Goal: Information Seeking & Learning: Learn about a topic

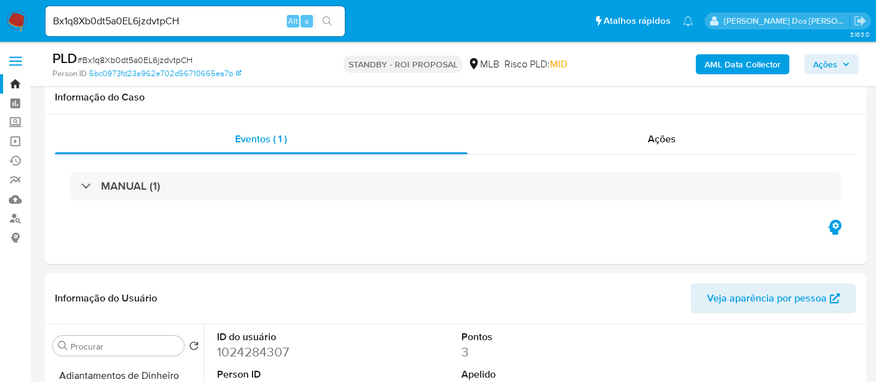
select select "10"
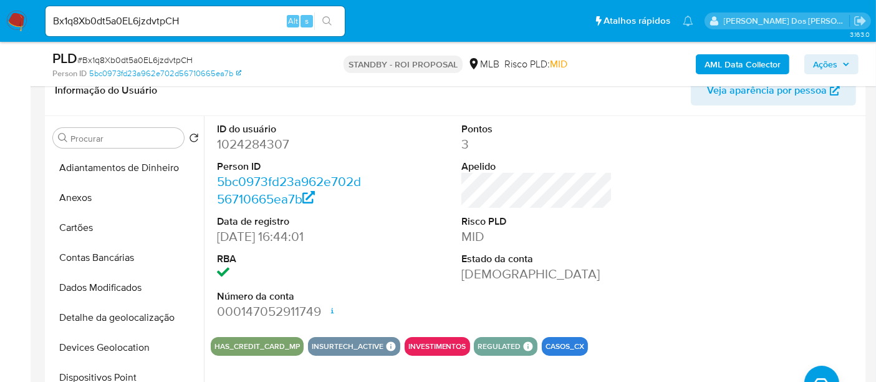
drag, startPoint x: 0, startPoint y: 0, endPoint x: 216, endPoint y: 22, distance: 216.9
click at [216, 22] on input "Bx1q8Xb0dt5a0EL6jzdvtpCH" at bounding box center [195, 21] width 299 height 16
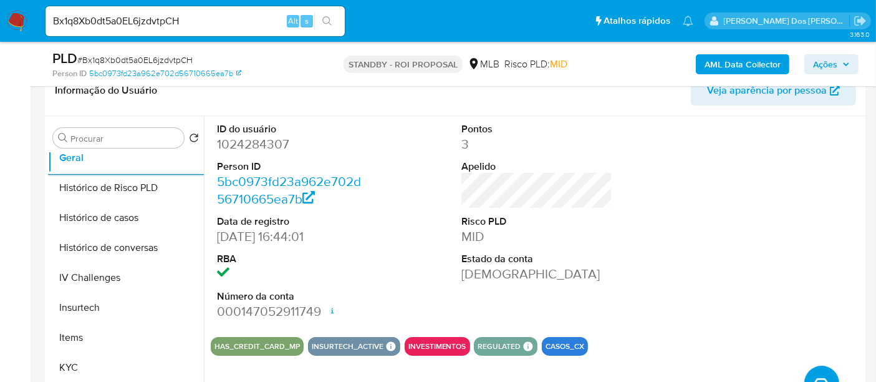
click at [216, 22] on input "Bx1q8Xb0dt5a0EL6jzdvtpCH" at bounding box center [195, 21] width 299 height 16
click at [200, 23] on input "Bx1q8Xb0dt5a0EL6jzdvtpCH" at bounding box center [195, 21] width 299 height 16
paste input "YDsEEsANOT2EYksvSkoYpkXq"
type input "YDsEEsANOT2EYksvSkoYpkXq"
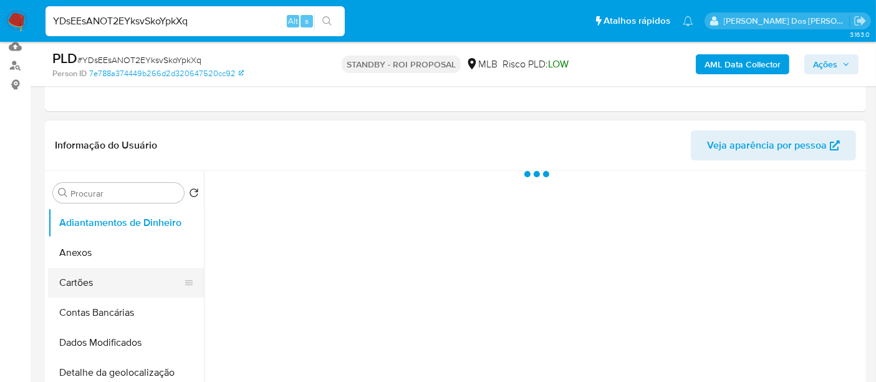
scroll to position [277, 0]
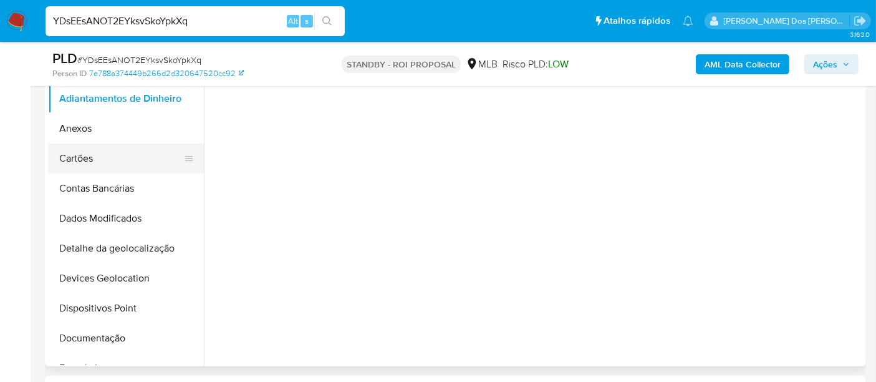
select select "10"
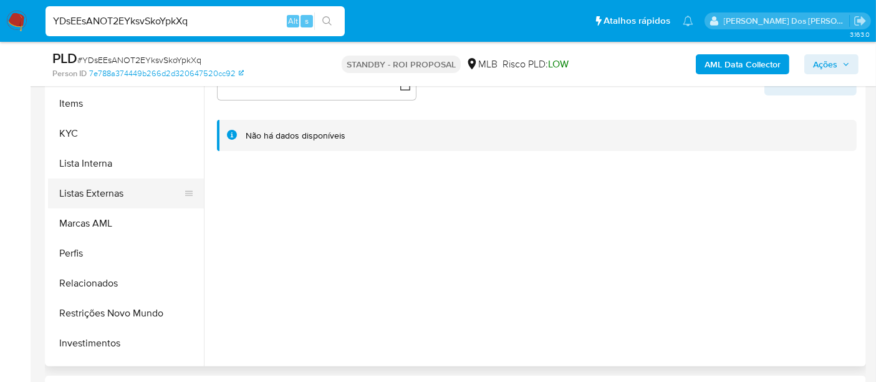
scroll to position [538, 0]
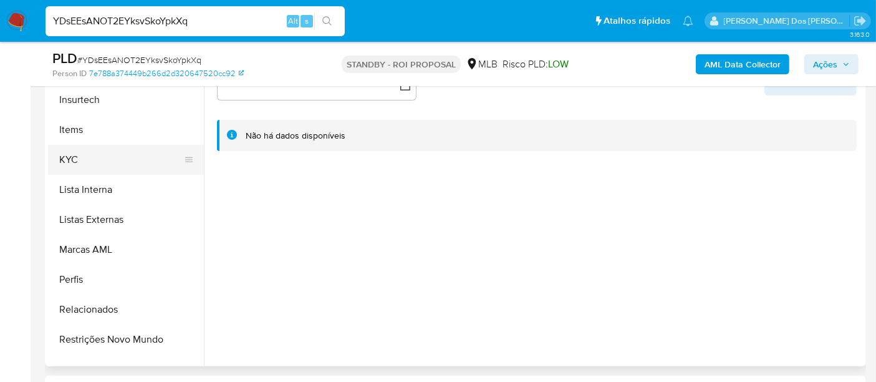
click at [64, 164] on button "KYC" at bounding box center [121, 160] width 146 height 30
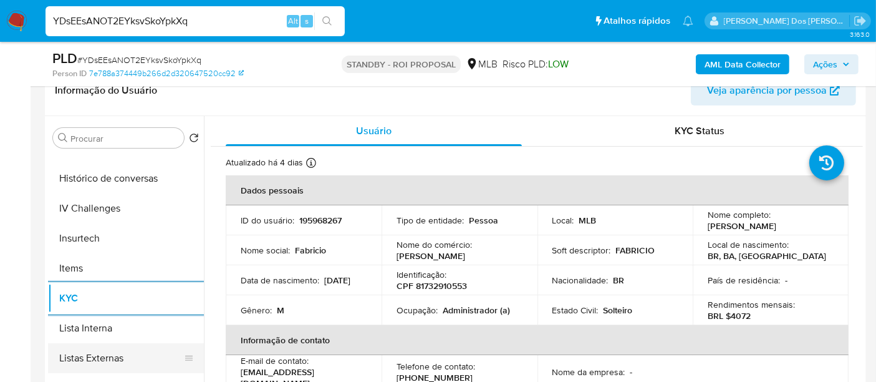
scroll to position [399, 0]
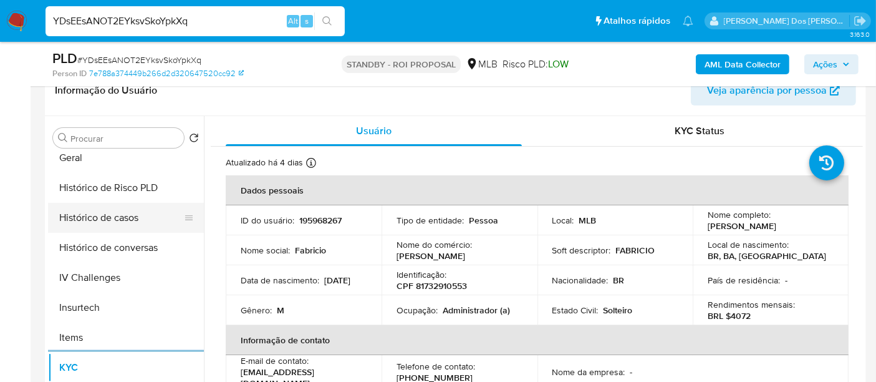
click at [111, 215] on button "Histórico de casos" at bounding box center [121, 218] width 146 height 30
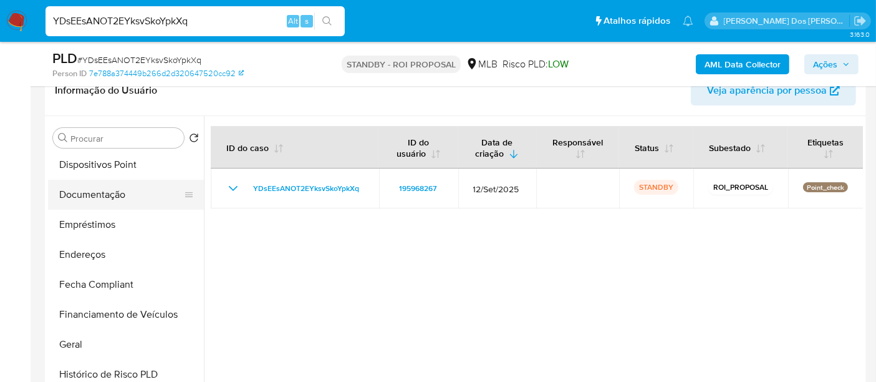
scroll to position [191, 0]
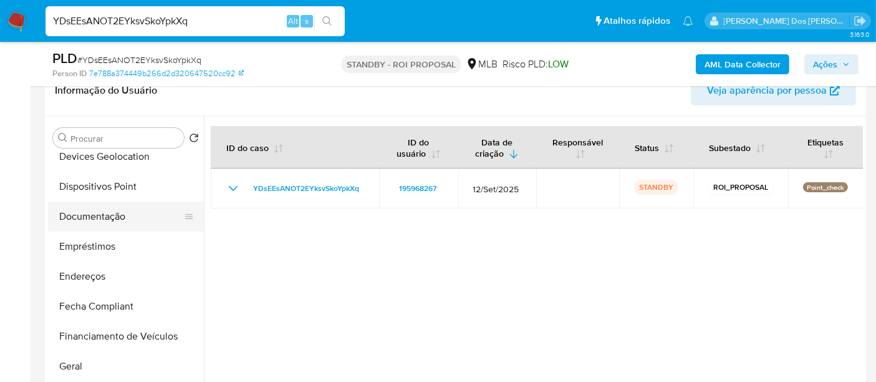
click at [97, 216] on button "Documentação" at bounding box center [121, 216] width 146 height 30
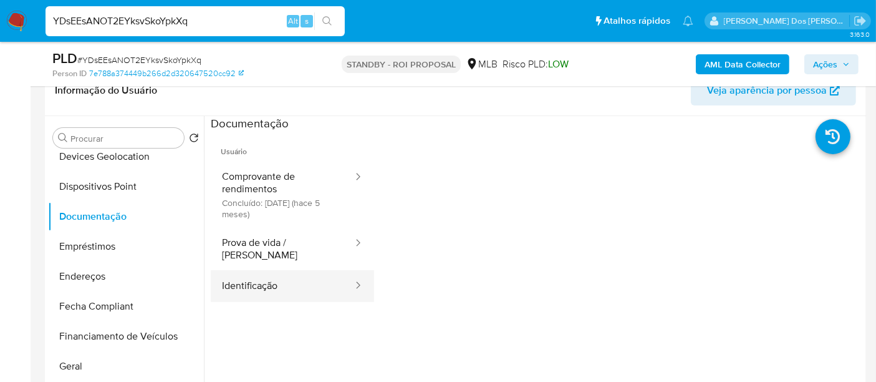
click at [245, 272] on button "Identificação" at bounding box center [282, 286] width 143 height 32
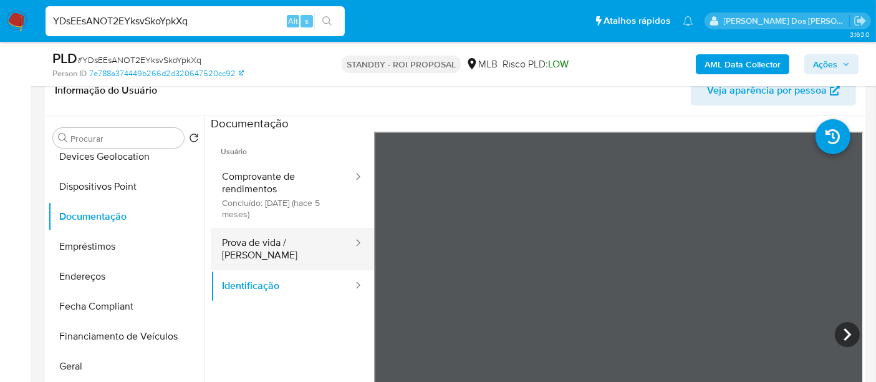
click at [290, 238] on button "Prova de vida / [PERSON_NAME]" at bounding box center [282, 249] width 143 height 42
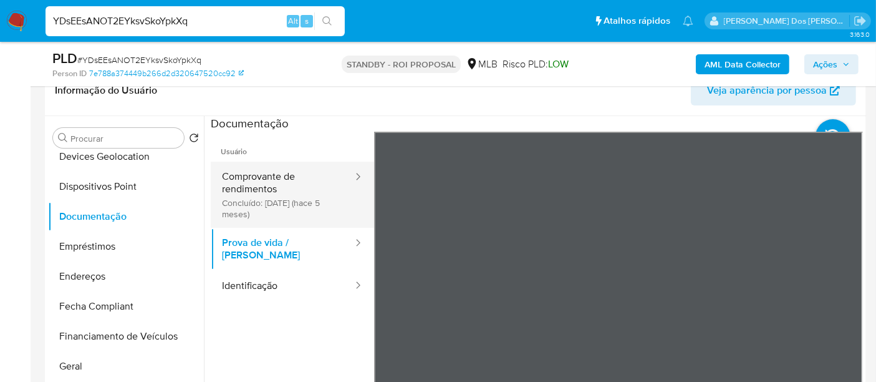
click at [268, 191] on button "Comprovante de rendimentos Concluído: [DATE] (hace 5 meses)" at bounding box center [282, 195] width 143 height 66
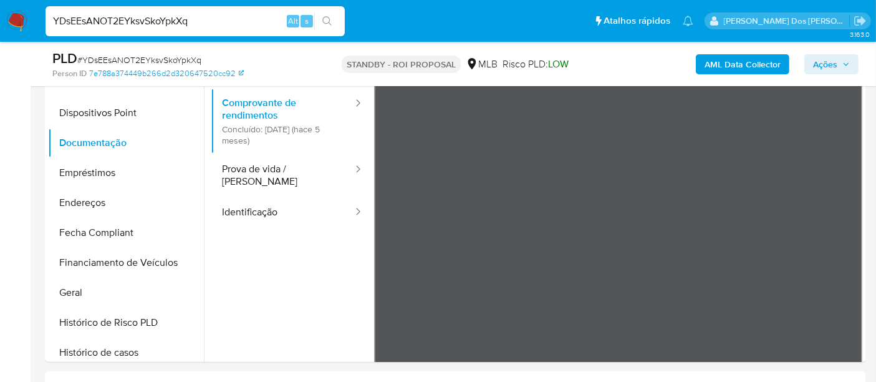
scroll to position [346, 0]
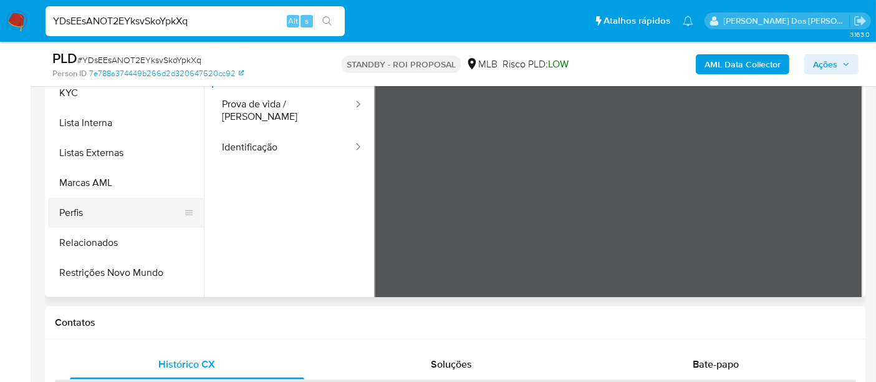
scroll to position [676, 0]
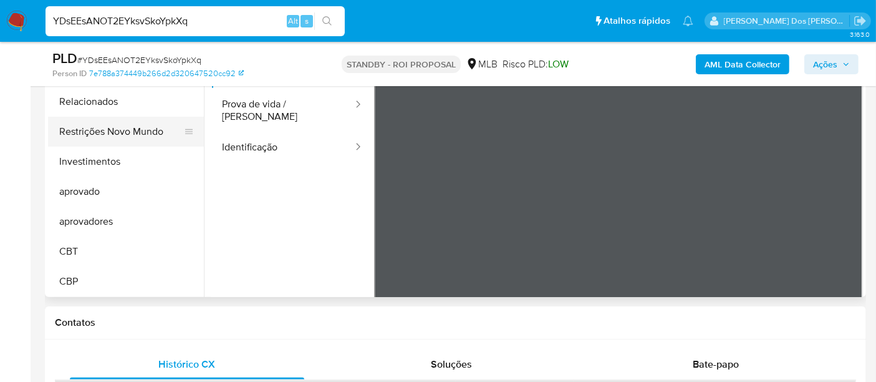
click at [141, 135] on button "Restrições Novo Mundo" at bounding box center [121, 132] width 146 height 30
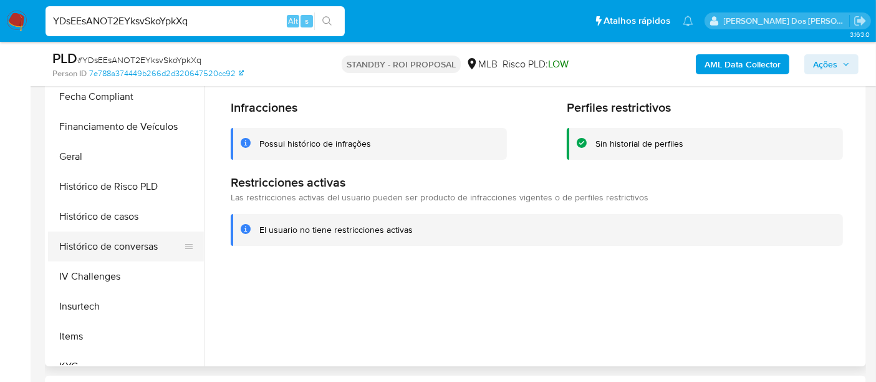
scroll to position [329, 0]
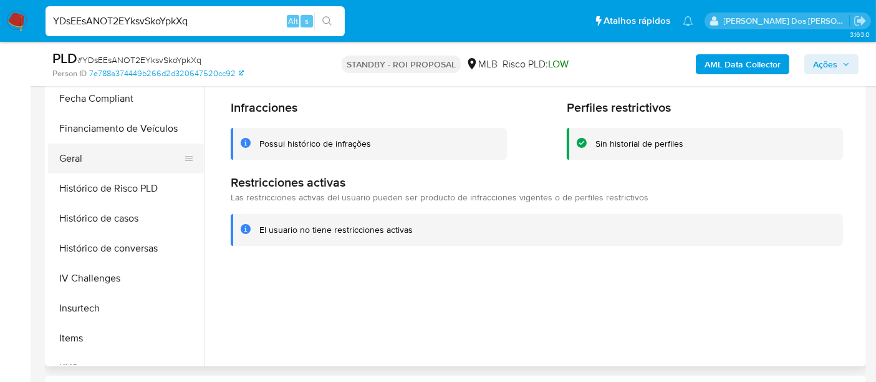
click at [58, 154] on button "Geral" at bounding box center [121, 158] width 146 height 30
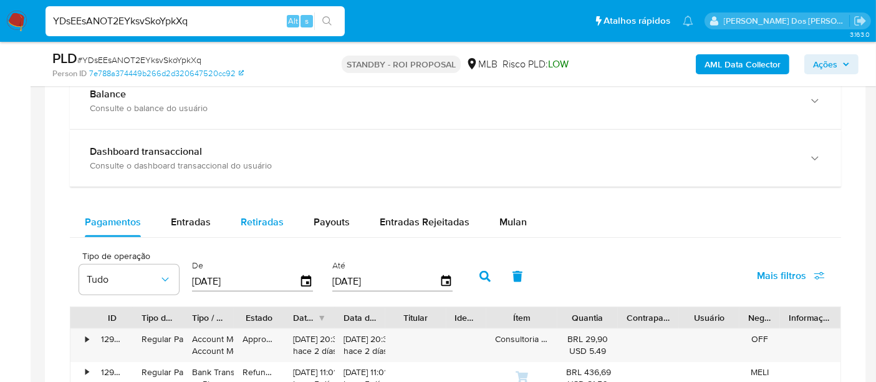
scroll to position [901, 0]
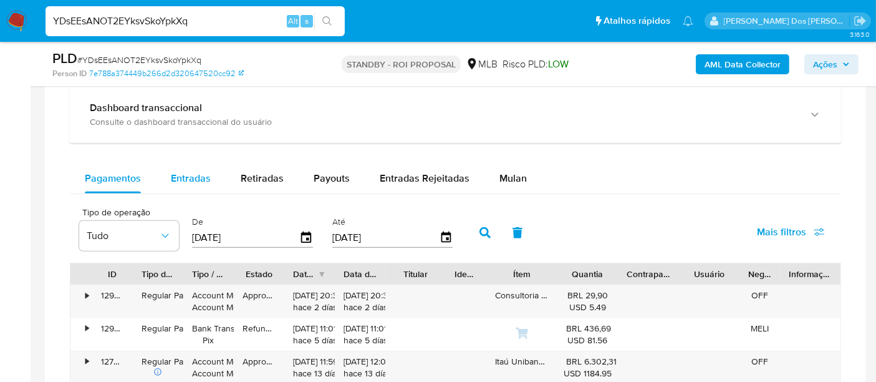
click at [205, 175] on span "Entradas" at bounding box center [191, 178] width 40 height 14
select select "10"
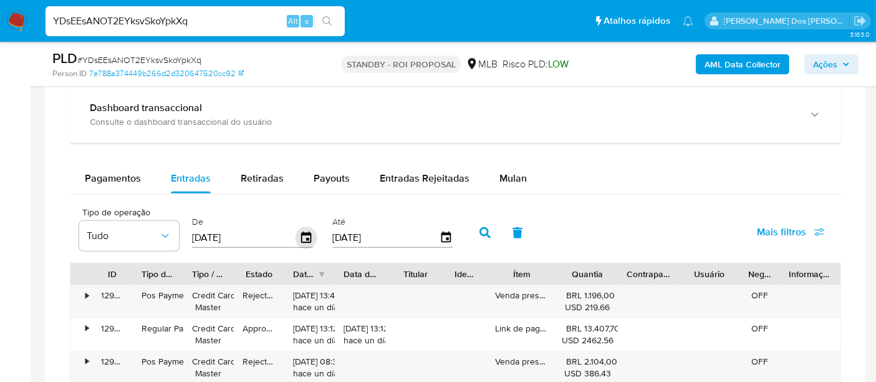
click at [301, 234] on icon "button" at bounding box center [307, 238] width 22 height 22
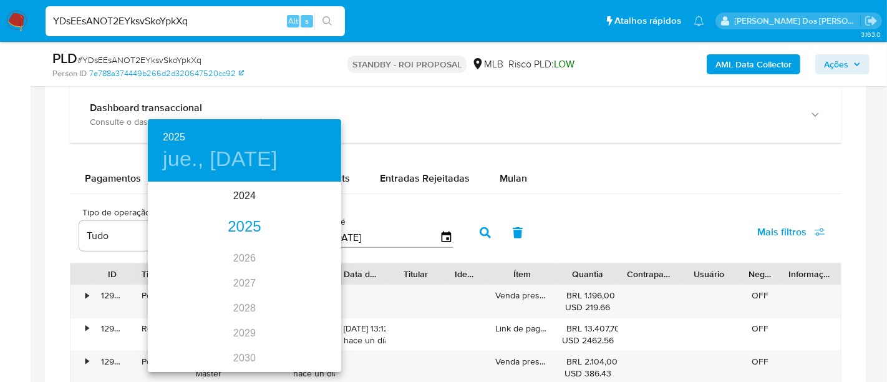
click at [245, 225] on div "2025" at bounding box center [244, 227] width 193 height 25
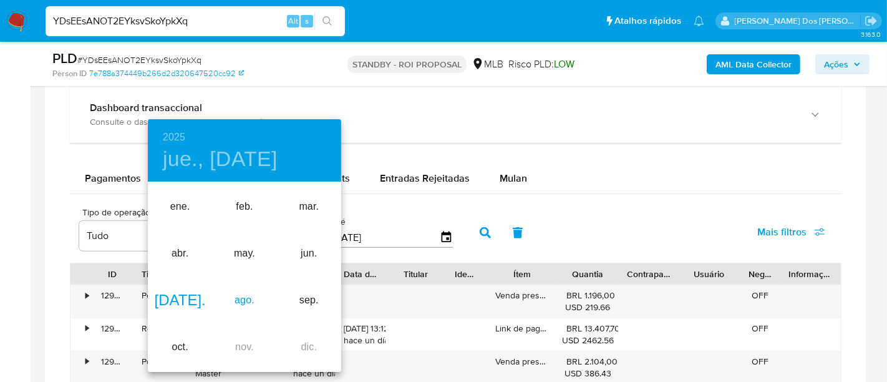
click at [249, 298] on div "ago." at bounding box center [244, 300] width 64 height 47
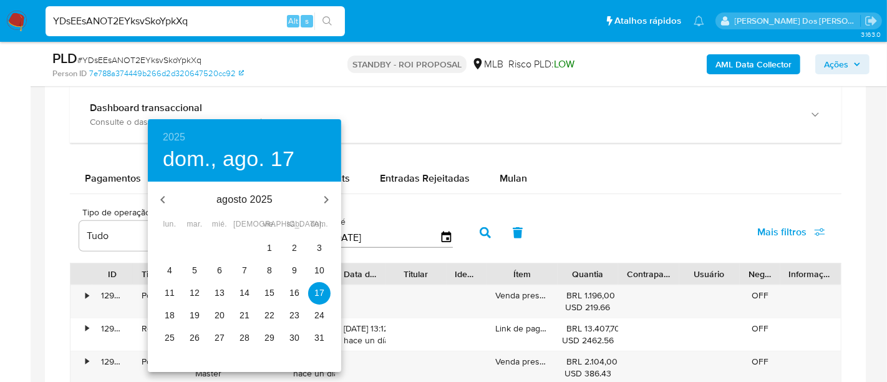
drag, startPoint x: 264, startPoint y: 246, endPoint x: 279, endPoint y: 246, distance: 15.0
click at [265, 246] on span "1" at bounding box center [269, 247] width 22 height 12
type input "[DATE]"
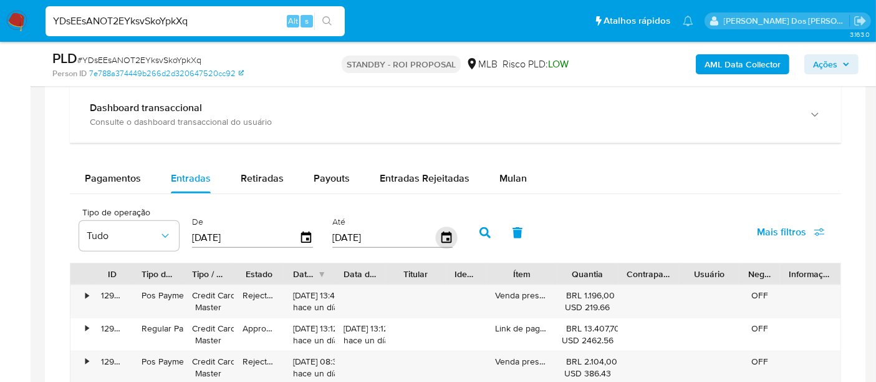
click at [437, 234] on icon "button" at bounding box center [446, 238] width 22 height 22
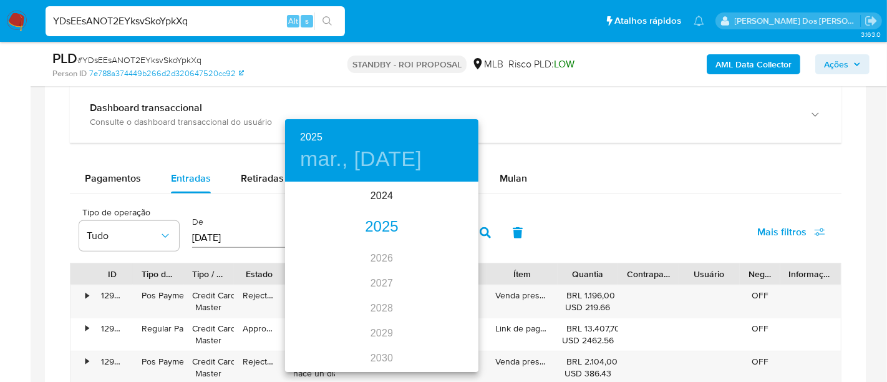
click at [387, 229] on div "2025" at bounding box center [381, 227] width 193 height 25
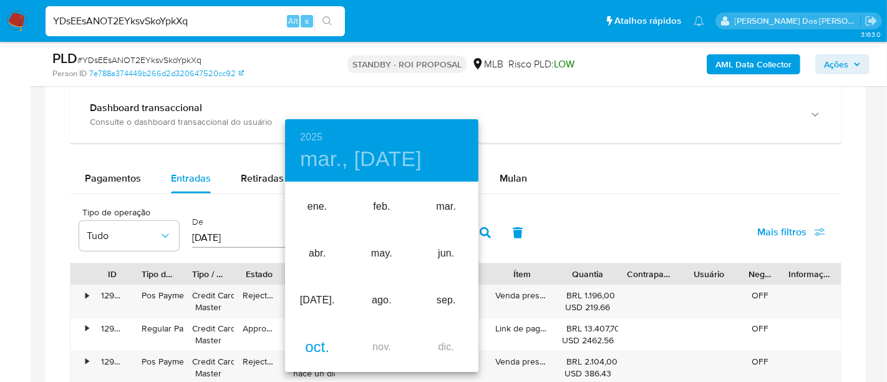
click at [326, 340] on div "oct." at bounding box center [317, 347] width 64 height 47
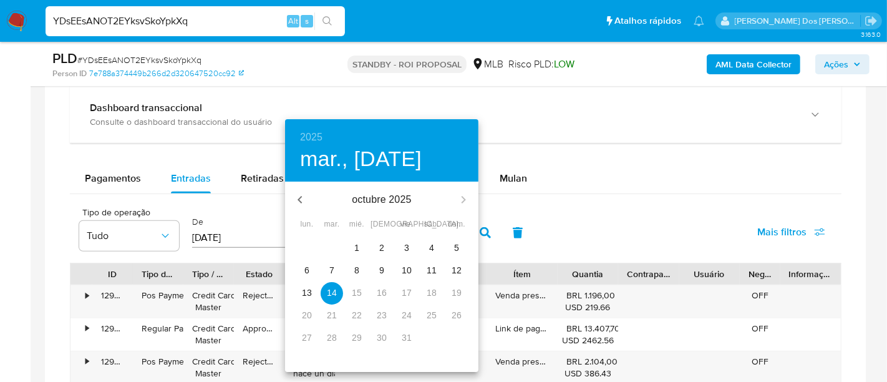
click at [354, 272] on p "8" at bounding box center [356, 270] width 5 height 12
type input "[DATE]"
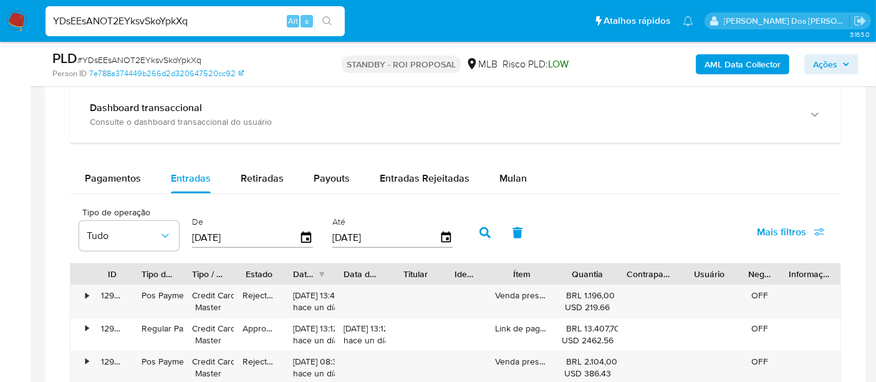
click at [759, 229] on span "Mais filtros" at bounding box center [781, 232] width 49 height 30
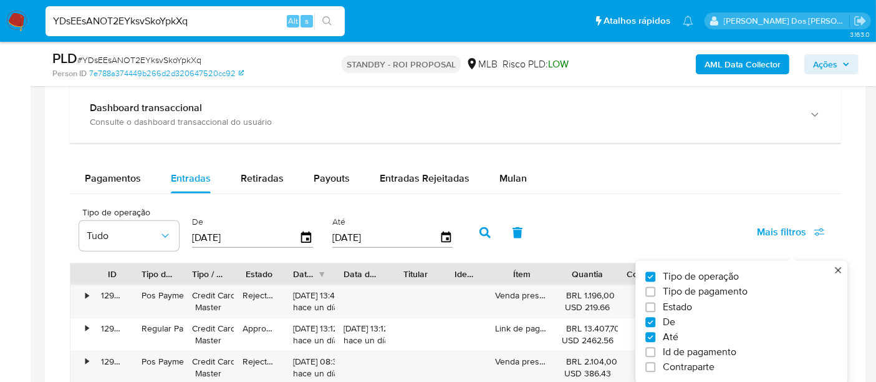
click at [686, 307] on span "Estado" at bounding box center [677, 307] width 29 height 12
click at [655, 307] on input "Estado" at bounding box center [650, 307] width 10 height 10
checkbox input "true"
type input "[DATE]"
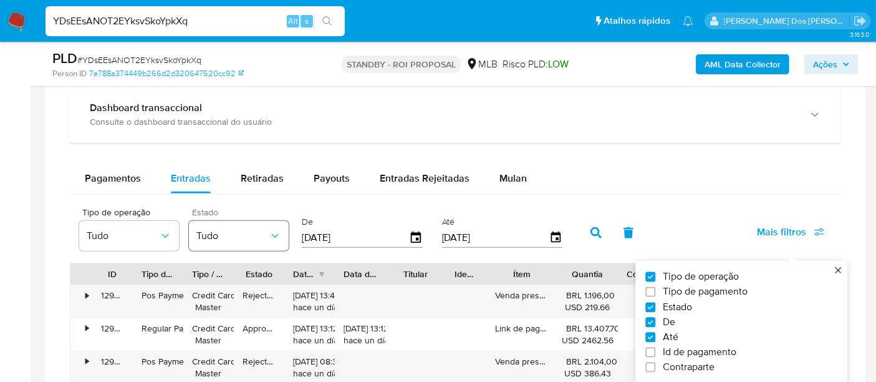
click at [263, 229] on span "Tudo" at bounding box center [232, 235] width 72 height 12
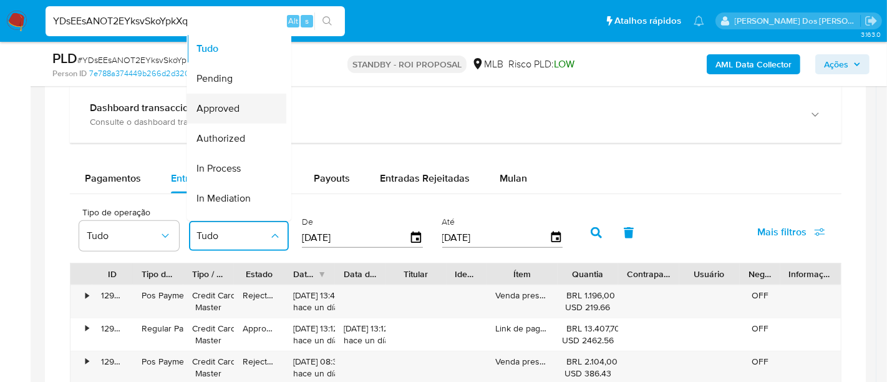
click at [238, 113] on div "Approved" at bounding box center [232, 109] width 72 height 30
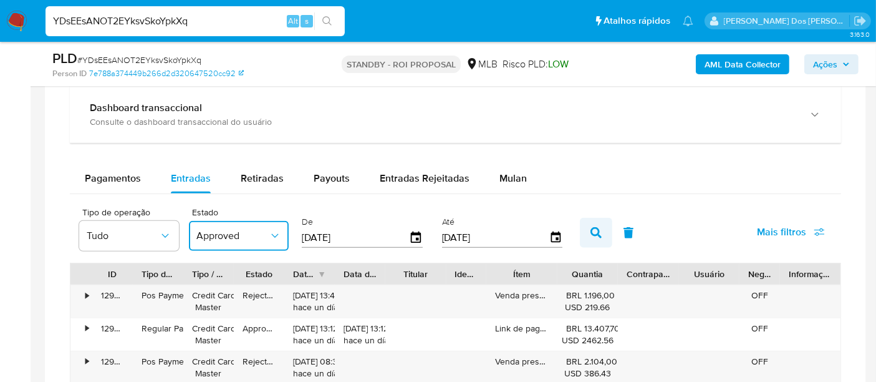
click at [591, 230] on icon "button" at bounding box center [596, 232] width 11 height 11
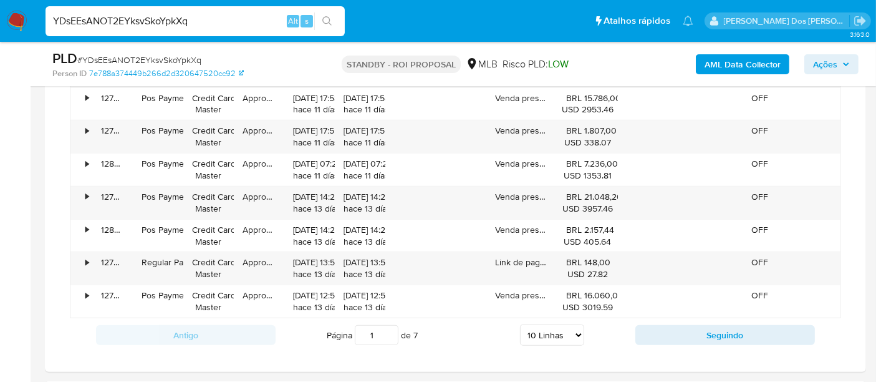
scroll to position [1247, 0]
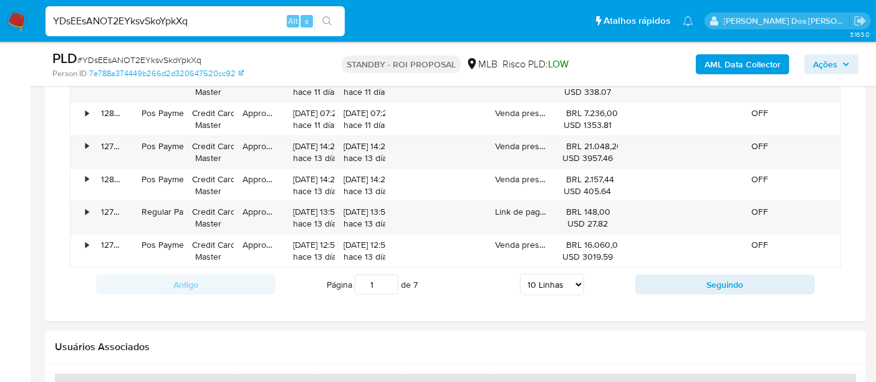
click at [554, 279] on select "5 Linhas 10 Linhas 20 Linhas 25 Linhas 50 Linhas 100 Linhas" at bounding box center [552, 284] width 64 height 21
select select "100"
click at [521, 274] on select "5 Linhas 10 Linhas 20 Linhas 25 Linhas 50 Linhas 100 Linhas" at bounding box center [552, 284] width 64 height 21
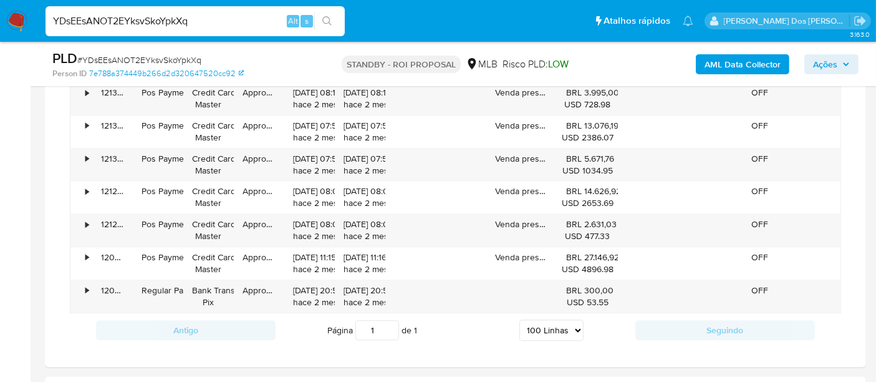
scroll to position [3118, 0]
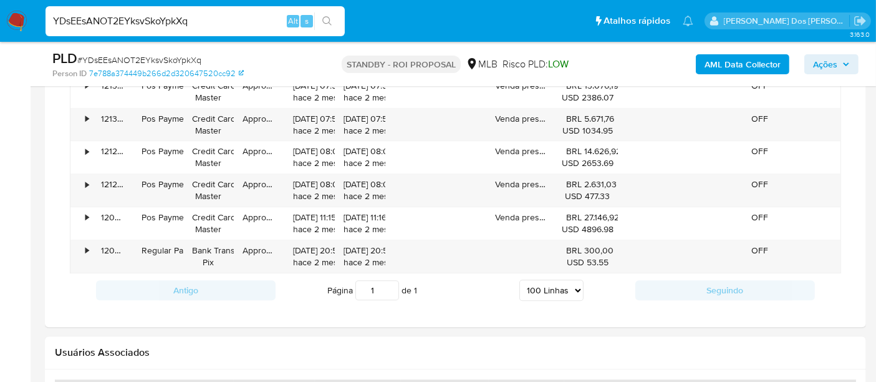
click at [225, 13] on input "YDsEEsANOT2EYksvSkoYpkXq" at bounding box center [195, 21] width 299 height 16
paste input "5xzD8BnM1hmB9DDMlIzhUbAh"
type input "5xzD8BnM1hmB9DDMlIzhUbAh"
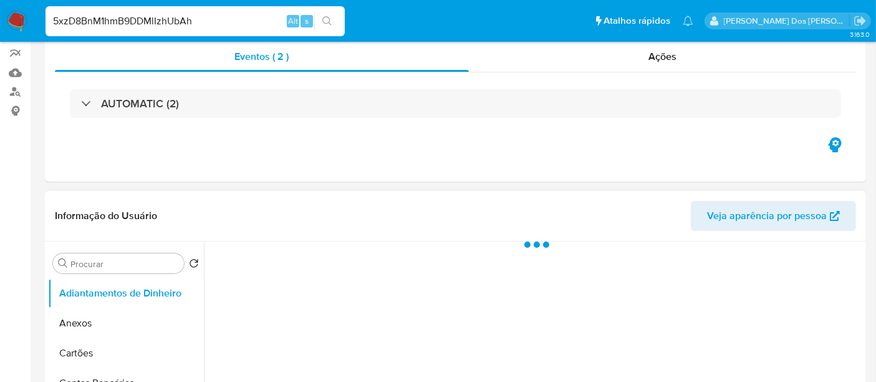
scroll to position [208, 0]
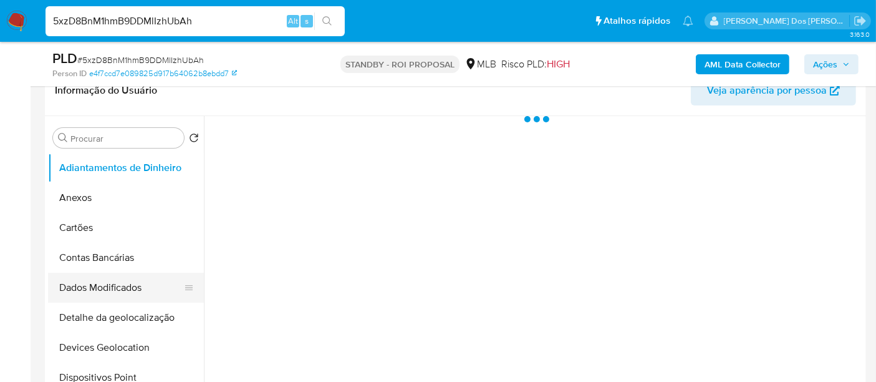
select select "10"
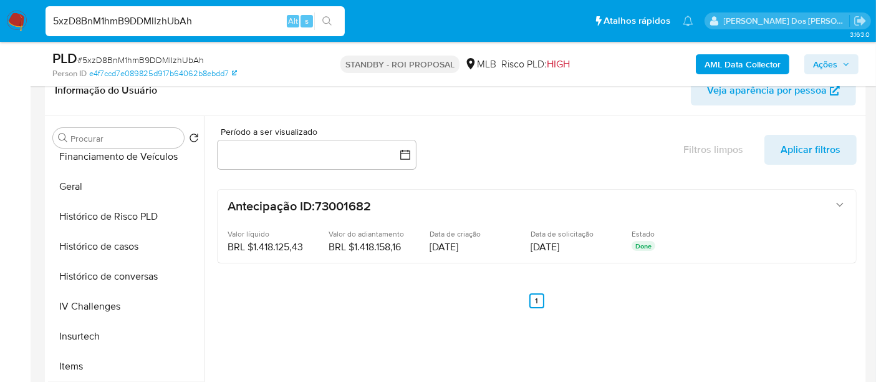
scroll to position [485, 0]
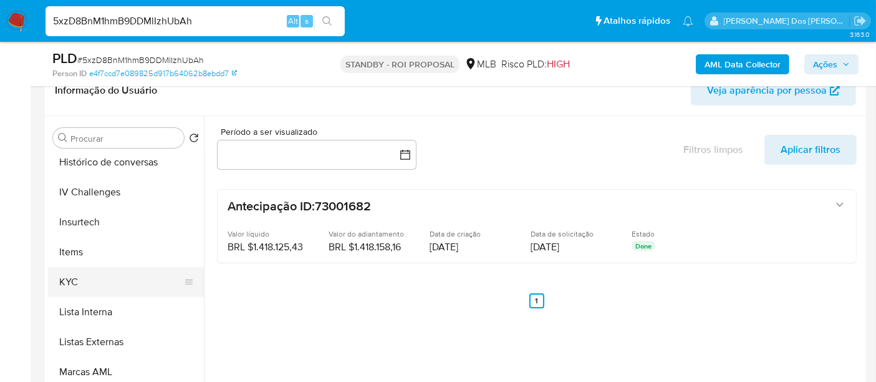
click at [73, 277] on button "KYC" at bounding box center [121, 282] width 146 height 30
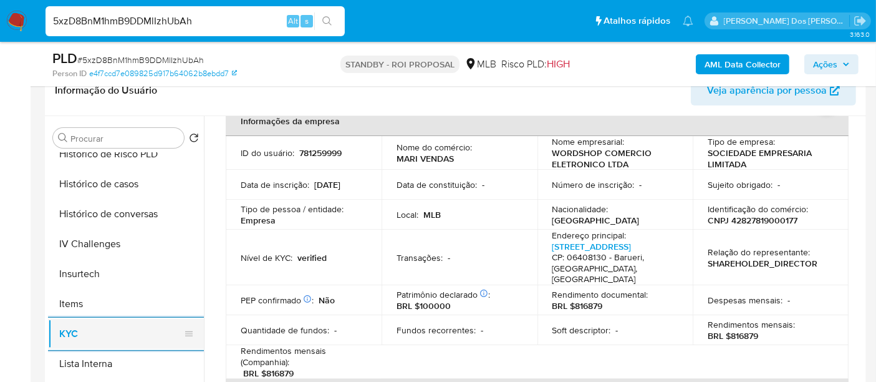
scroll to position [415, 0]
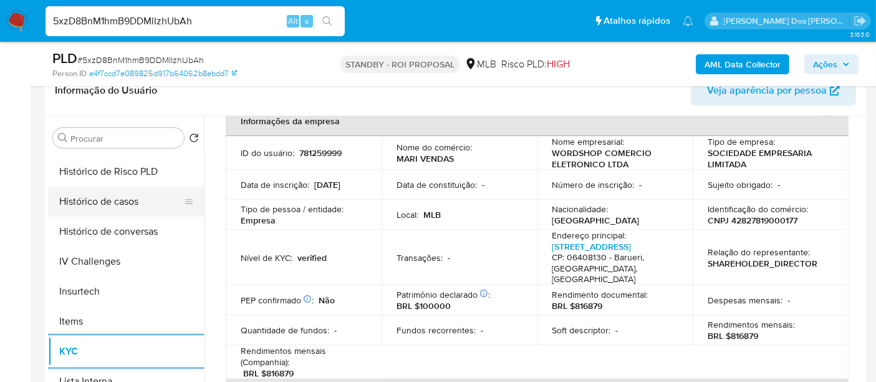
click at [105, 208] on button "Histórico de casos" at bounding box center [121, 201] width 146 height 30
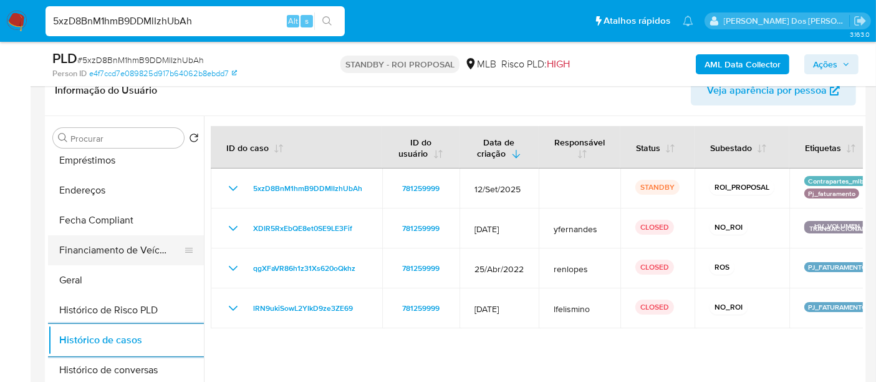
scroll to position [208, 0]
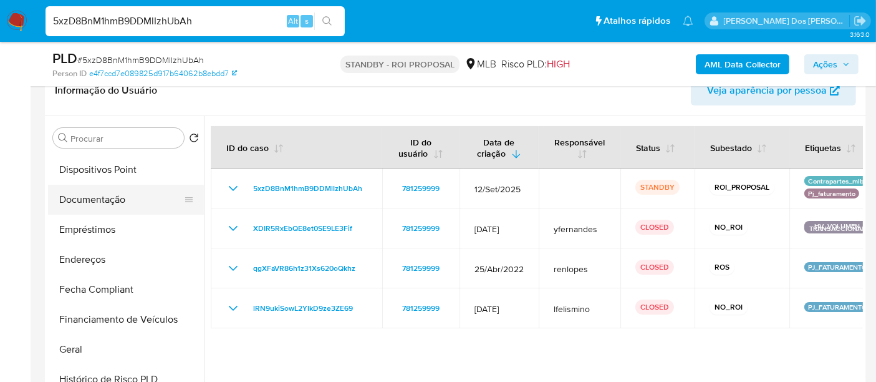
click at [123, 196] on button "Documentação" at bounding box center [121, 200] width 146 height 30
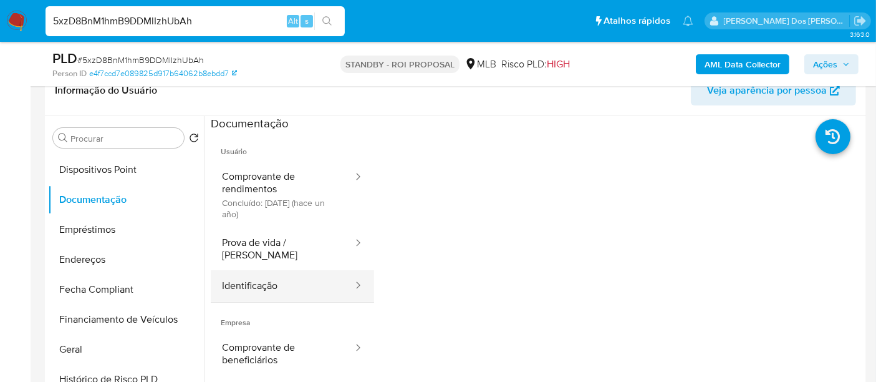
drag, startPoint x: 246, startPoint y: 271, endPoint x: 296, endPoint y: 261, distance: 51.4
click at [246, 270] on button "Identificação" at bounding box center [282, 286] width 143 height 32
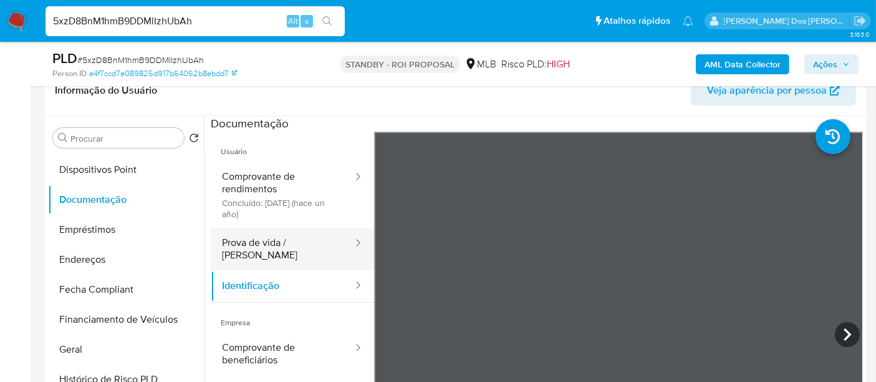
click at [307, 239] on button "Prova de vida / [PERSON_NAME]" at bounding box center [282, 249] width 143 height 42
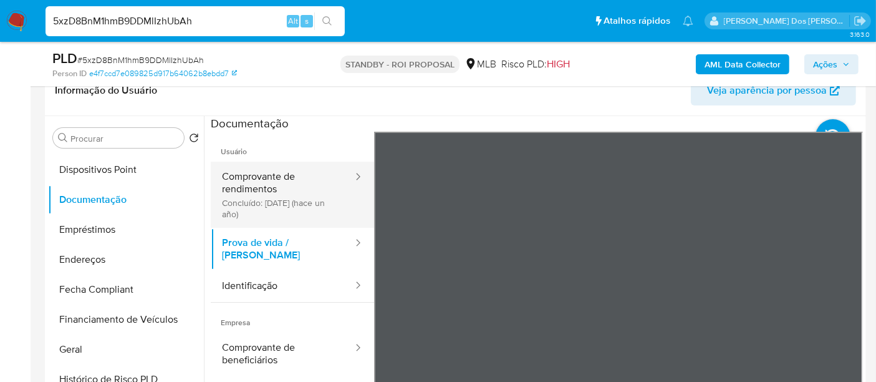
click at [243, 199] on button "Comprovante de rendimentos Concluído: [DATE] (hace un año)" at bounding box center [282, 195] width 143 height 66
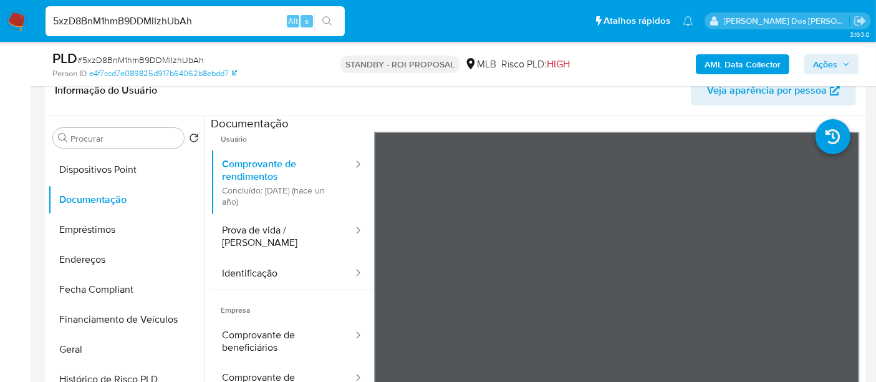
scroll to position [24, 0]
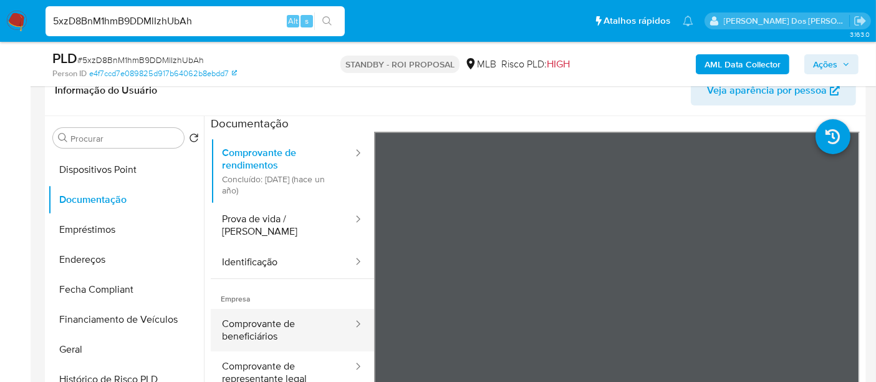
click at [254, 316] on button "Comprovante de beneficiários" at bounding box center [282, 330] width 143 height 42
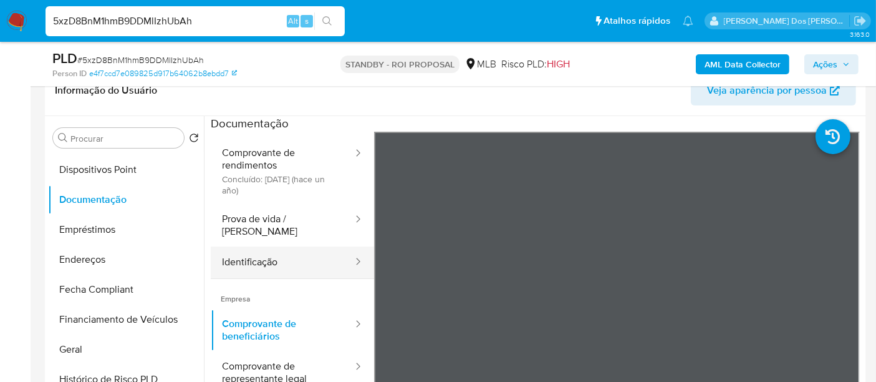
click at [267, 250] on button "Identificação" at bounding box center [282, 262] width 143 height 32
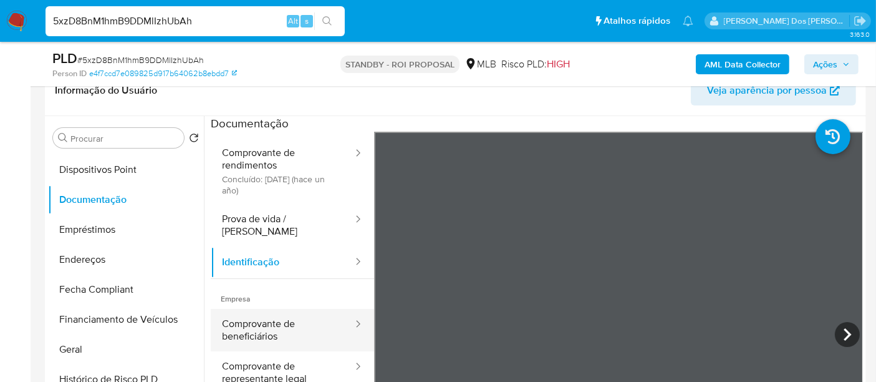
click at [244, 332] on button "Comprovante de beneficiários" at bounding box center [282, 330] width 143 height 42
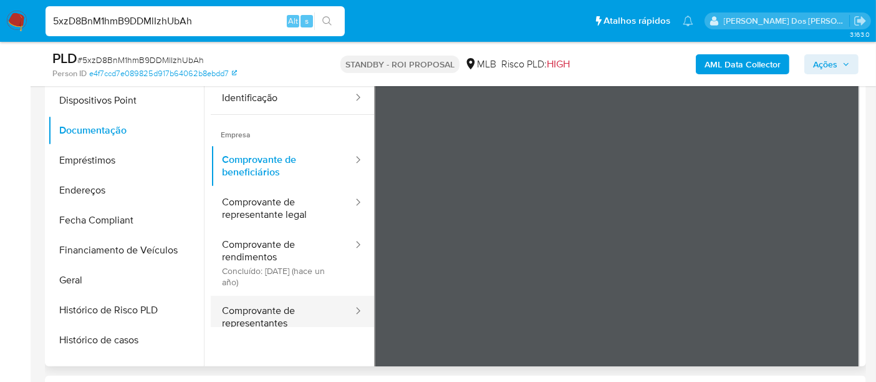
scroll to position [109, 0]
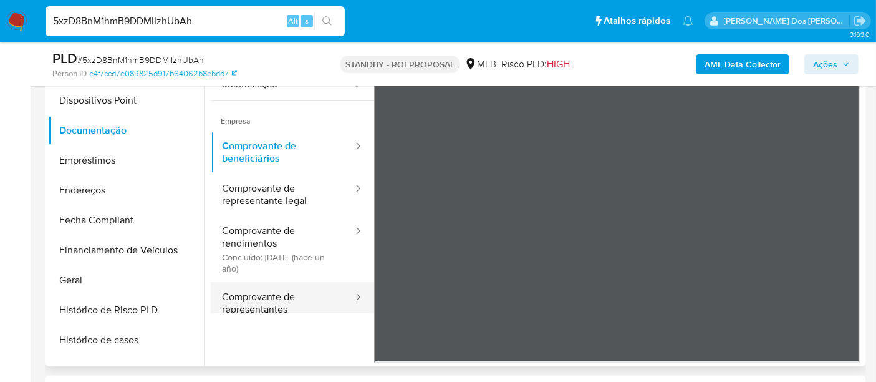
click at [263, 287] on button "Comprovante de representantes" at bounding box center [282, 303] width 143 height 42
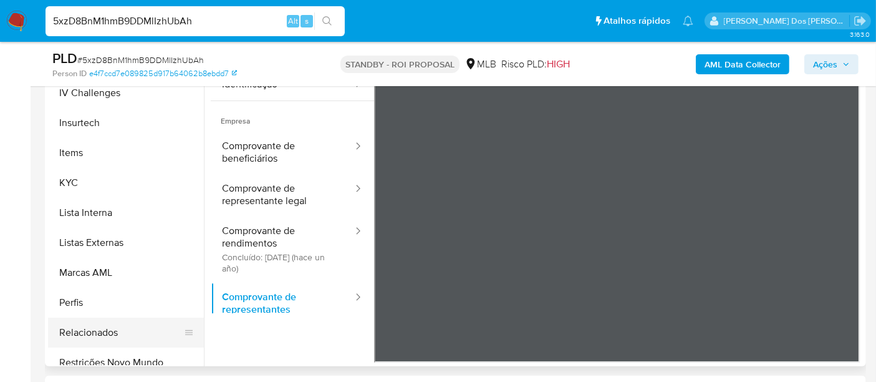
scroll to position [554, 0]
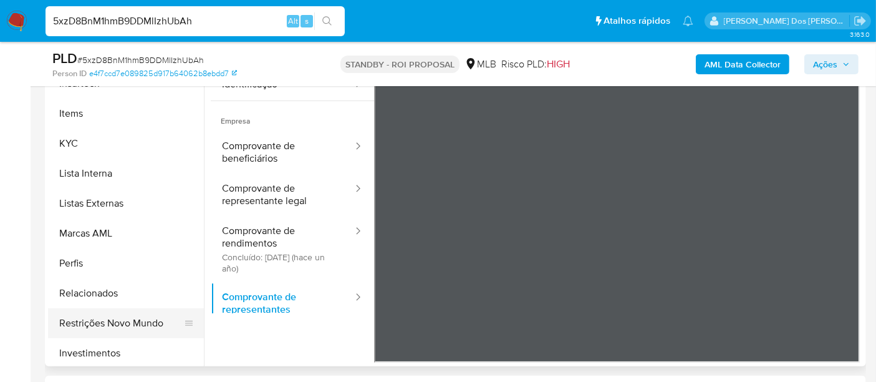
click at [142, 321] on button "Restrições Novo Mundo" at bounding box center [121, 323] width 146 height 30
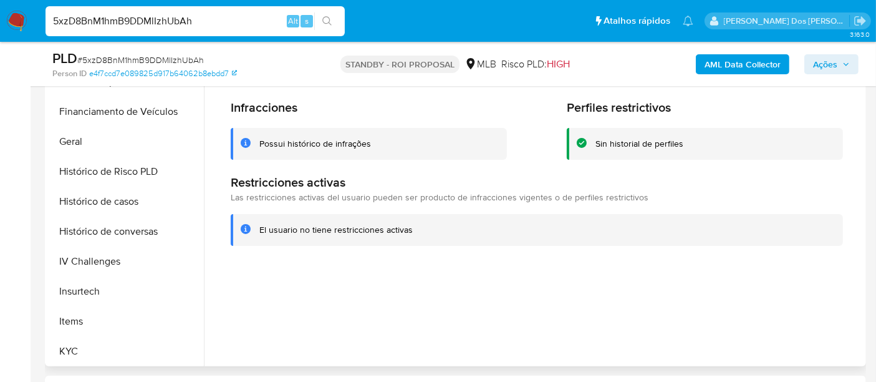
scroll to position [208, 0]
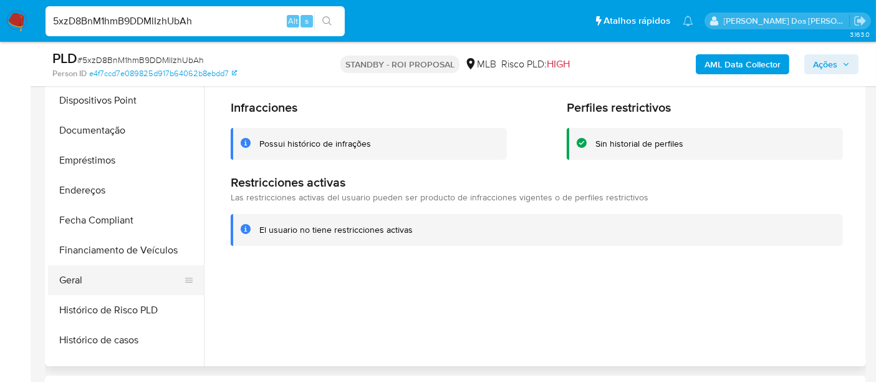
click at [82, 279] on button "Geral" at bounding box center [121, 280] width 146 height 30
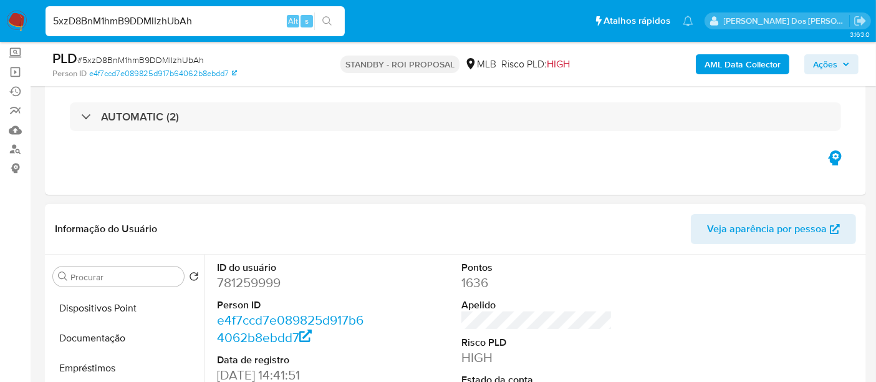
scroll to position [138, 0]
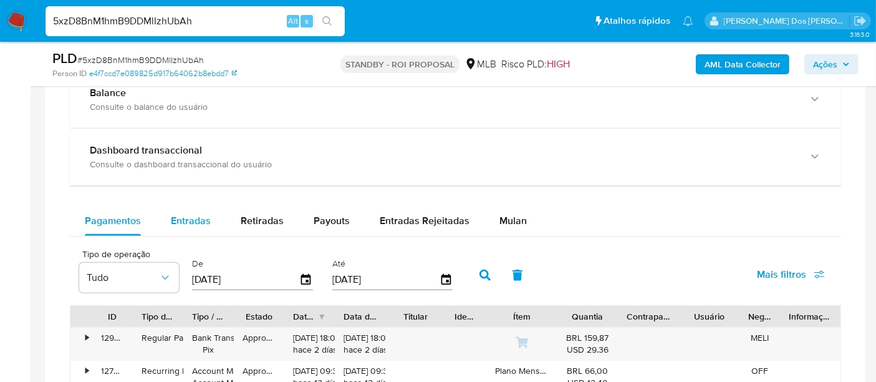
click at [194, 226] on div "Entradas" at bounding box center [191, 221] width 40 height 30
select select "10"
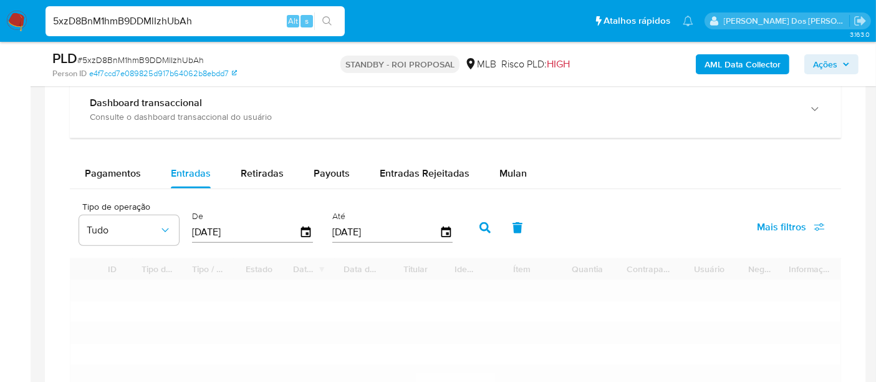
scroll to position [970, 0]
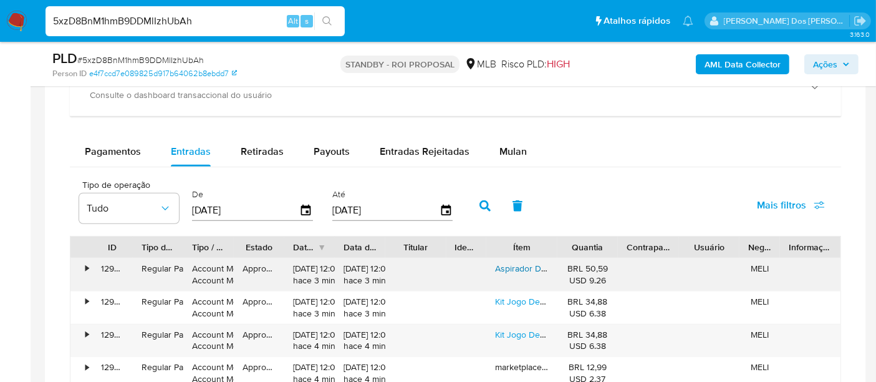
click at [506, 263] on link "Aspirador De Pó Mini Soprador 3em1 Usb Refil Portátil Recarregável" at bounding box center [626, 268] width 262 height 12
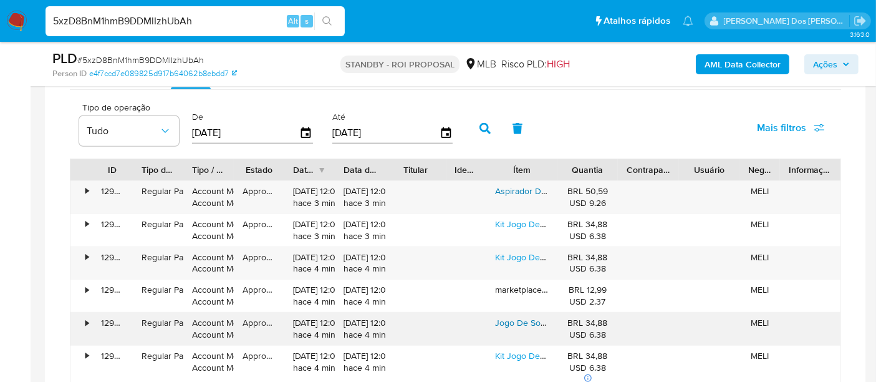
scroll to position [1108, 0]
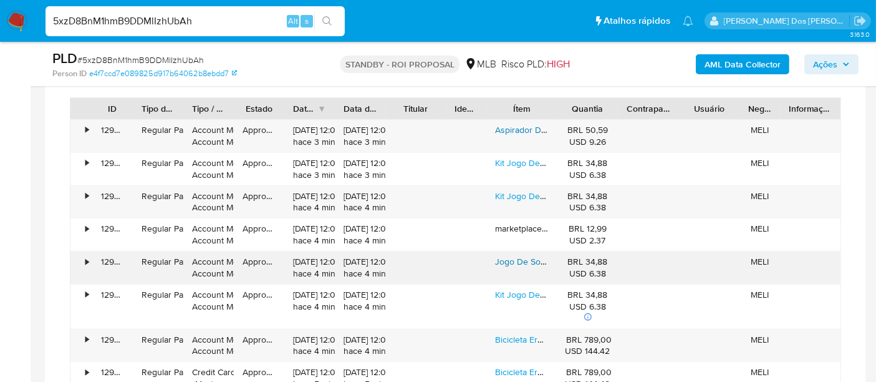
click at [501, 259] on link "Jogo De Soquete Aço Crv 1/4 Catraca [PERSON_NAME] C/ [PERSON_NAME]" at bounding box center [641, 261] width 293 height 12
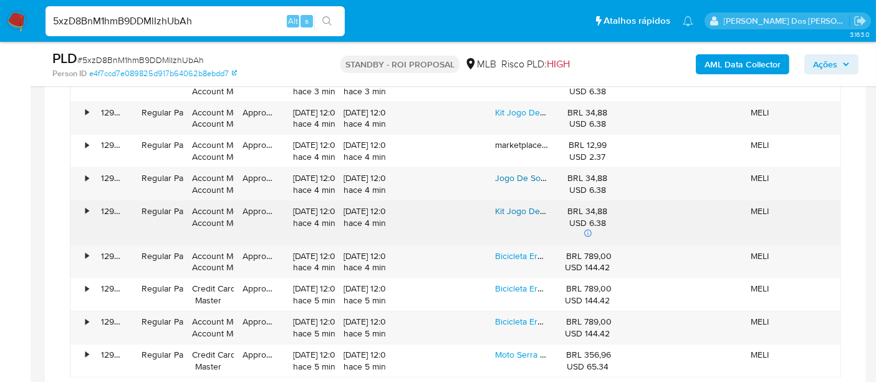
scroll to position [1205, 0]
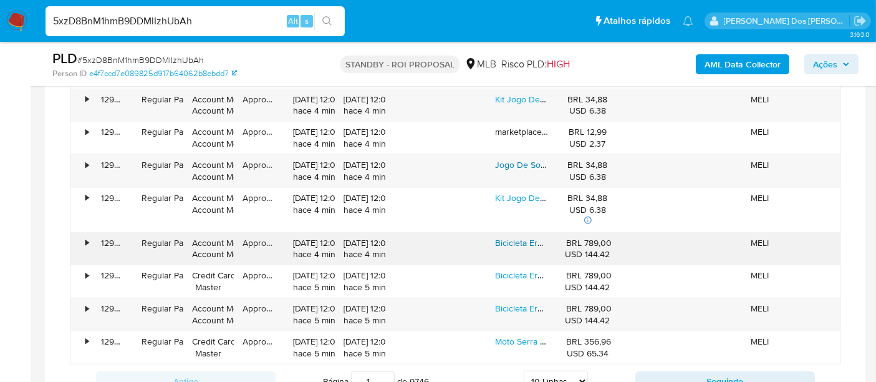
click at [505, 243] on link "Bicicleta Ergométrica Fitness Para Cardio E Musculação Com Base Cor Preto E Ver…" at bounding box center [730, 242] width 470 height 12
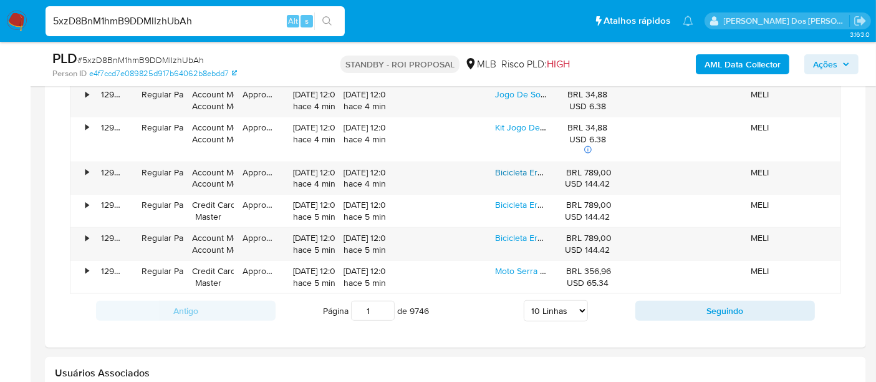
scroll to position [1343, 0]
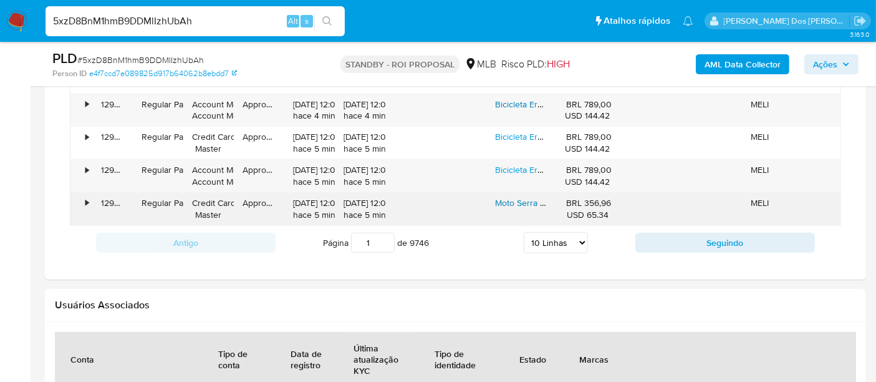
click at [527, 196] on link "Moto Serra Elétrica 12 Polegadas 2 Baterias 48v Portátil Recarregável Profissio…" at bounding box center [667, 202] width 344 height 12
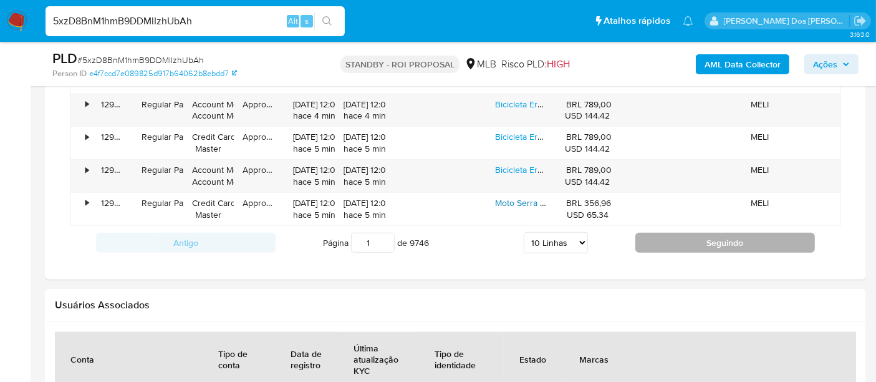
click at [664, 236] on button "Seguindo" at bounding box center [725, 243] width 180 height 20
type input "2"
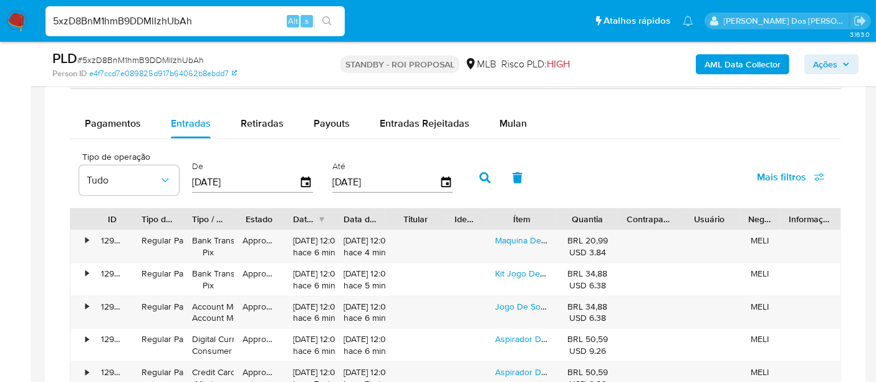
scroll to position [997, 0]
click at [506, 243] on link "Maquina De Cortar Cabelo Kamufla Barbeador Eletrico Acabamento Dragão Com 6 Pen…" at bounding box center [711, 240] width 433 height 12
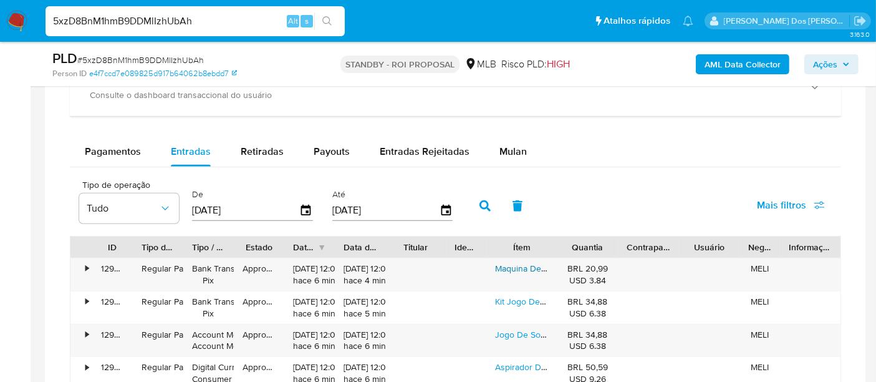
scroll to position [1108, 0]
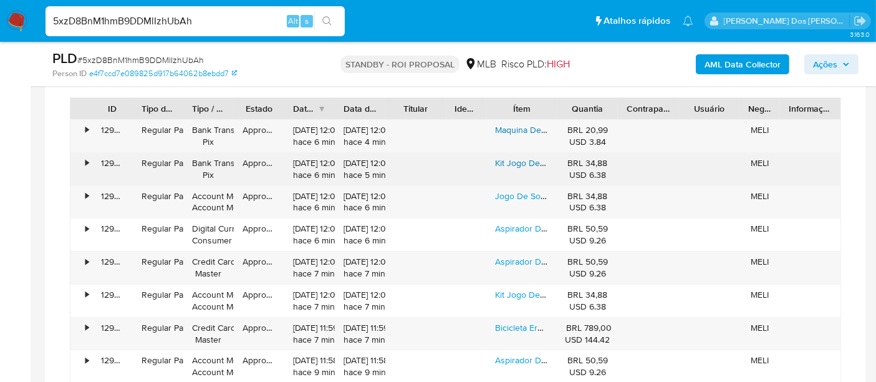
click at [502, 161] on link "Kit Jogo De Chave Catraca Soquete 46 Peças Combo Jogo Ferramentas Profissional …" at bounding box center [855, 163] width 721 height 12
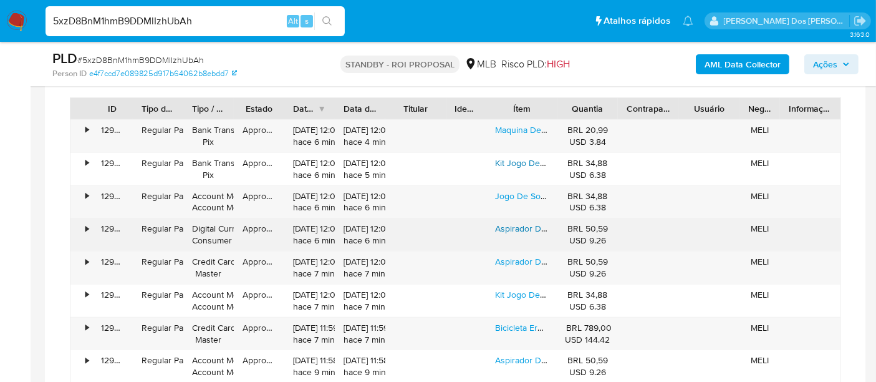
click at [504, 231] on link "Aspirador De Pó Mini Soprador 3em1 Usb Refil Portátil Recarregável" at bounding box center [626, 228] width 262 height 12
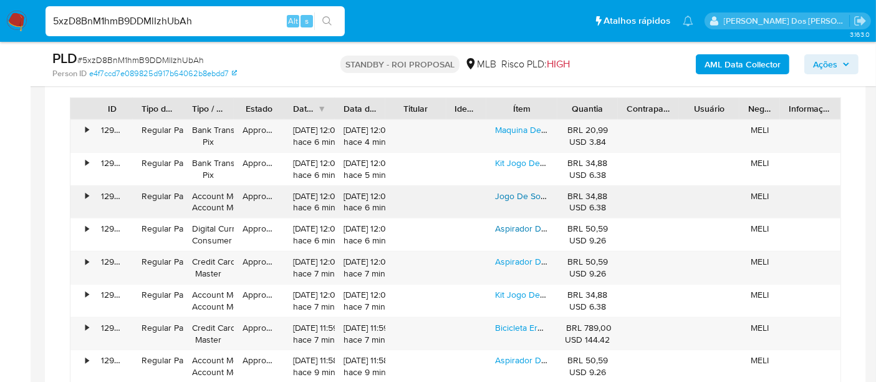
scroll to position [1247, 0]
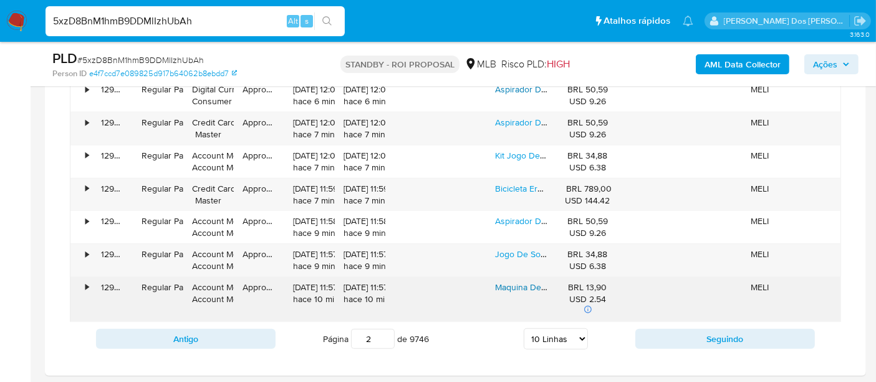
click at [524, 281] on link "Maquina De Cortar Cabelo Kamufla Barbeador Eletrico Acabamento Dragão Com 6 Pen…" at bounding box center [711, 287] width 433 height 12
